Goal: Task Accomplishment & Management: Complete application form

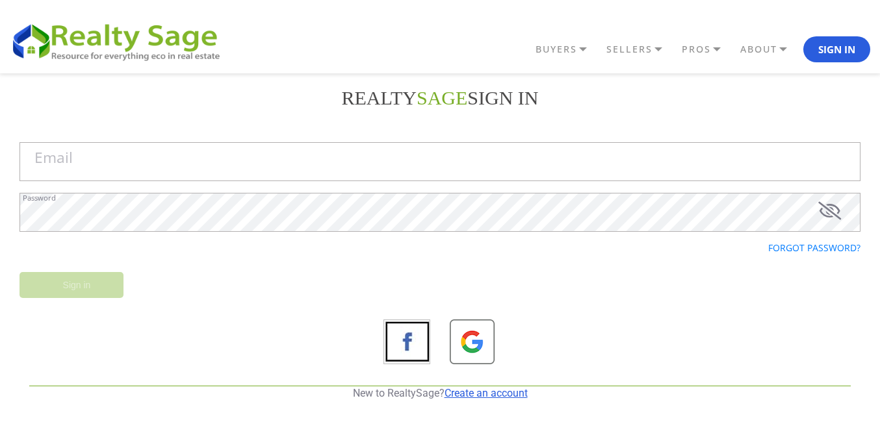
click at [507, 398] on link "Create an account" at bounding box center [486, 393] width 83 height 12
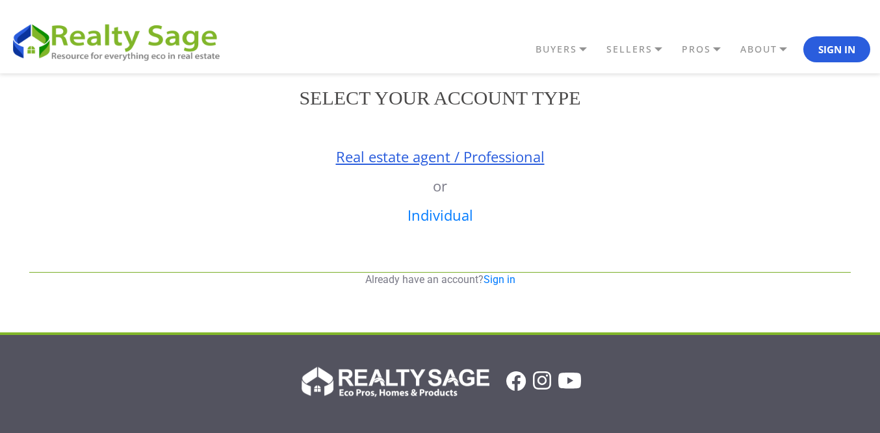
click at [479, 160] on link "Real estate agent / Professional" at bounding box center [440, 156] width 209 height 19
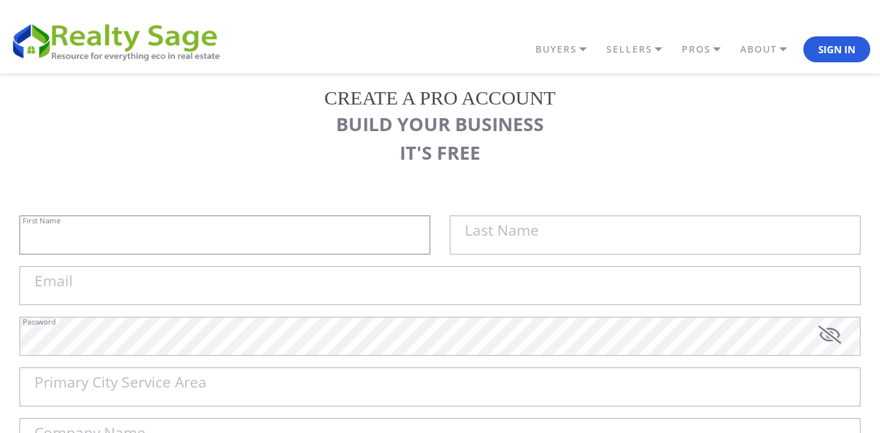
click at [239, 235] on input "First Name" at bounding box center [224, 235] width 411 height 39
paste input "Sell My House Fast [US_STATE] |"
type input "Sell My House Fast [US_STATE] |"
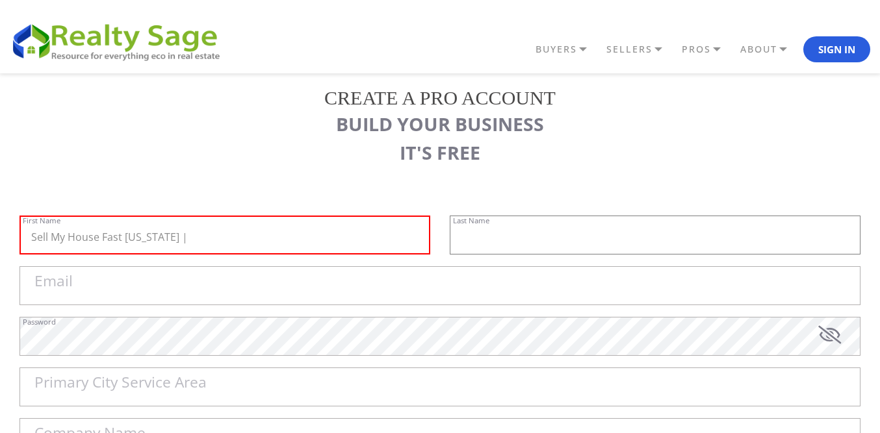
click at [473, 246] on input "text" at bounding box center [655, 235] width 411 height 39
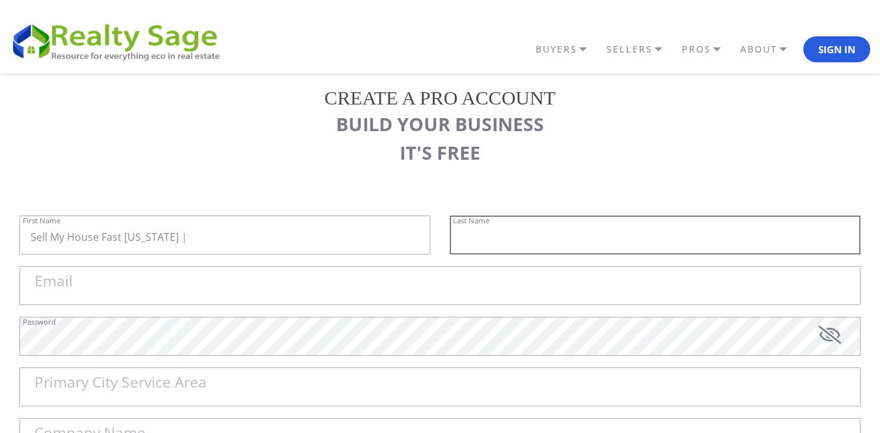
paste input "As Is Cash Home Buyers [GEOGRAPHIC_DATA]"
type input "As Is Cash Home Buyers [GEOGRAPHIC_DATA]"
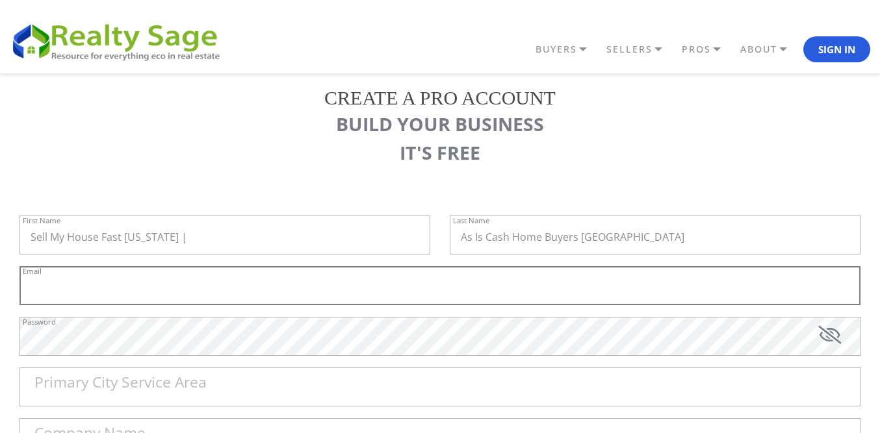
paste input "[EMAIL_ADDRESS][DOMAIN_NAME]"
type input "[EMAIL_ADDRESS][DOMAIN_NAME]"
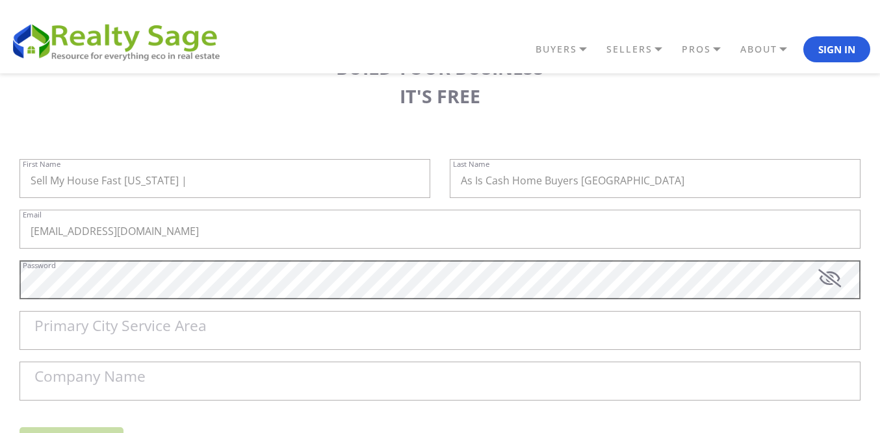
scroll to position [195, 0]
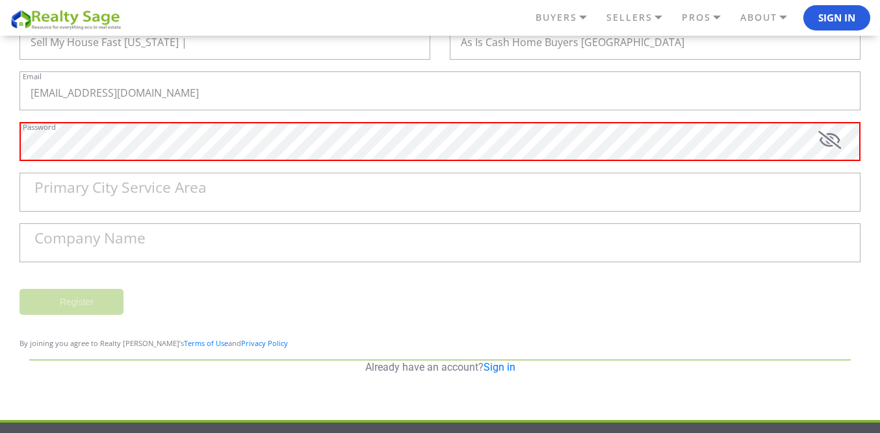
click at [125, 194] on label "Primary City Service Area" at bounding box center [120, 188] width 172 height 15
click at [125, 194] on input "Primary City Service Area" at bounding box center [439, 192] width 841 height 39
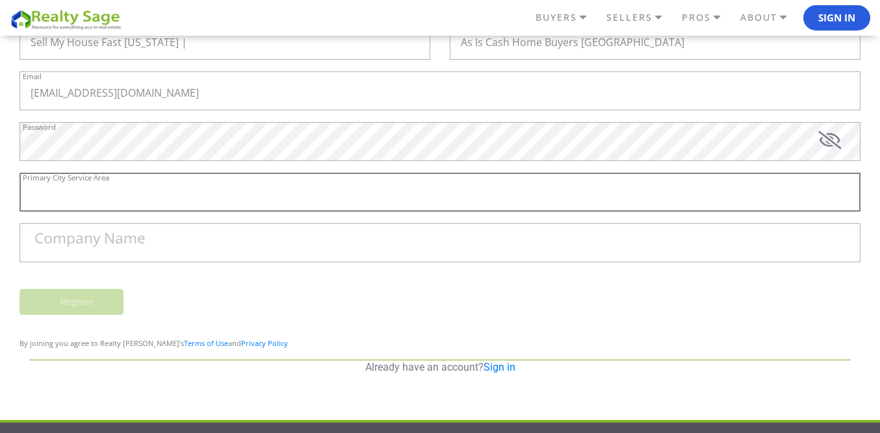
paste input "[GEOGRAPHIC_DATA]"
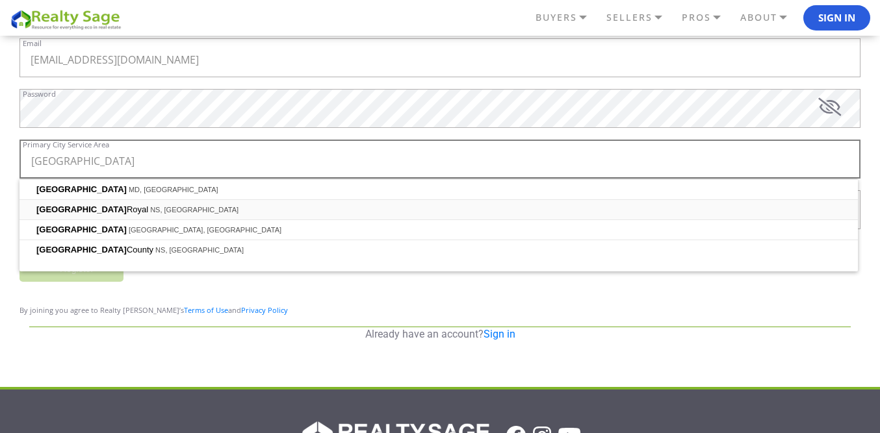
scroll to position [260, 0]
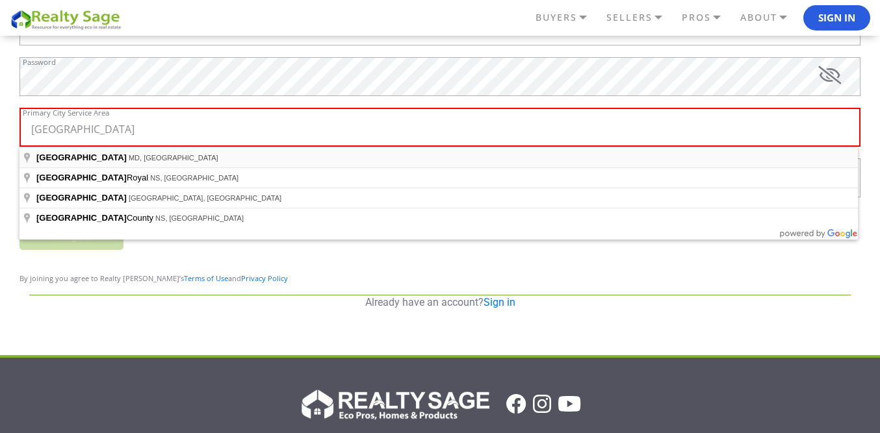
type input "[GEOGRAPHIC_DATA], [GEOGRAPHIC_DATA], [GEOGRAPHIC_DATA]"
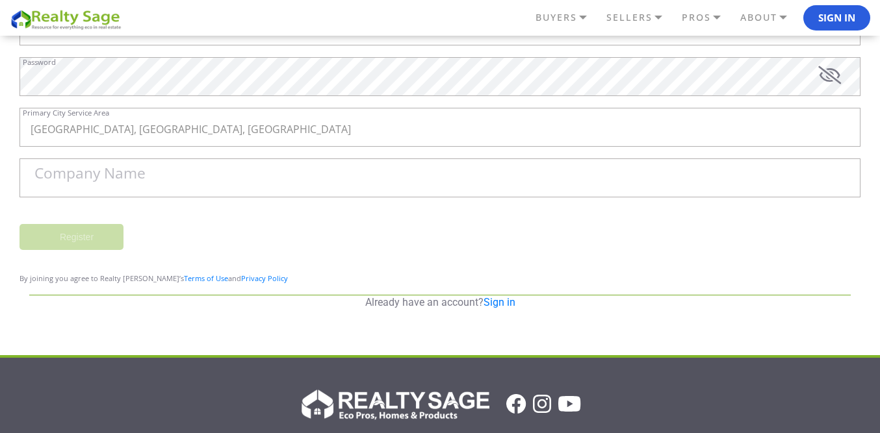
click at [120, 175] on label "Company Name" at bounding box center [89, 173] width 111 height 15
click at [120, 175] on input "Company Name" at bounding box center [439, 178] width 841 height 39
paste input "Sell My House Fast [US_STATE] | As Is Cash Home Buyers [GEOGRAPHIC_DATA]"
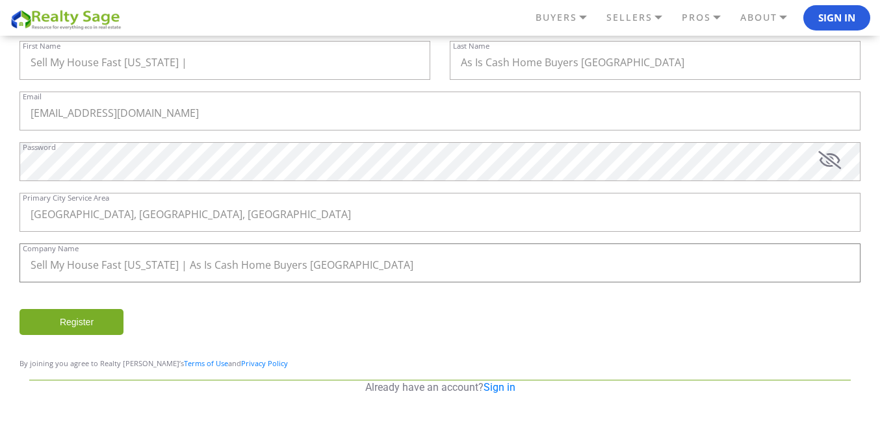
scroll to position [164, 0]
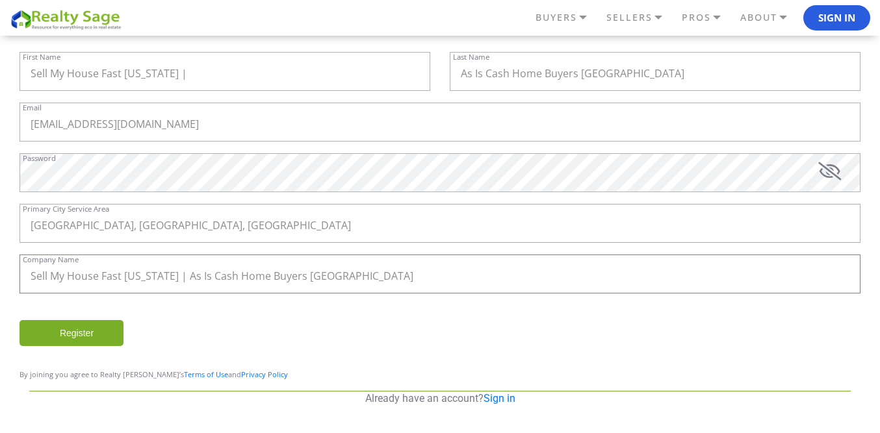
type input "Sell My House Fast [US_STATE] | As Is Cash Home Buyers [GEOGRAPHIC_DATA]"
click at [66, 344] on input "Register" at bounding box center [71, 333] width 104 height 26
